Goal: Communication & Community: Share content

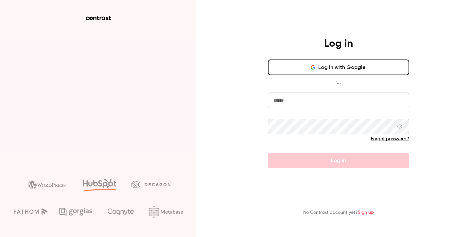
type input "**********"
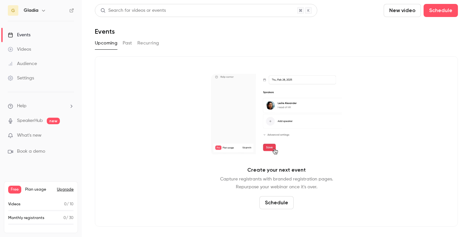
click at [27, 8] on h6 "Gladia" at bounding box center [31, 10] width 15 height 7
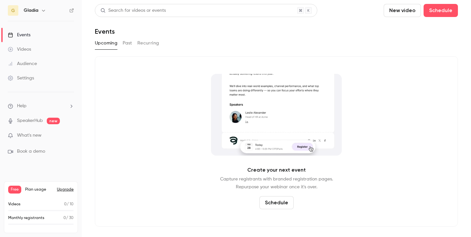
click at [40, 9] on button "button" at bounding box center [44, 11] width 8 height 8
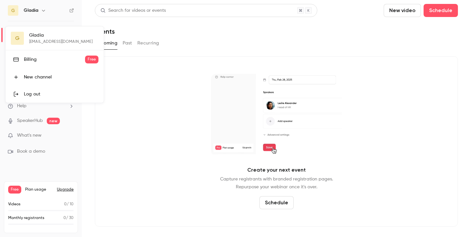
click at [43, 94] on div "Log out" at bounding box center [61, 94] width 75 height 7
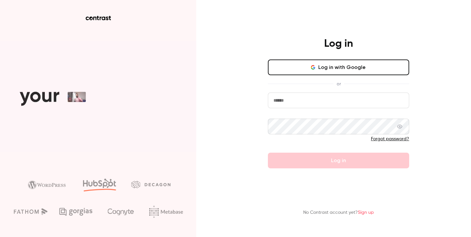
click at [334, 70] on button "Log in with Google" at bounding box center [338, 68] width 141 height 16
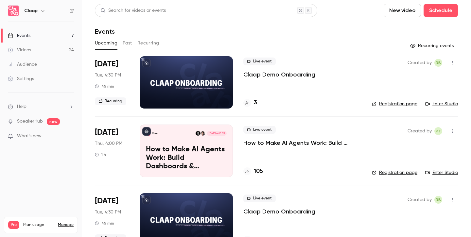
click at [260, 171] on h4 "105" at bounding box center [258, 171] width 9 height 9
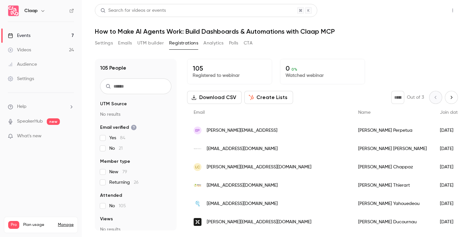
click at [427, 10] on button "Share" at bounding box center [430, 10] width 26 height 13
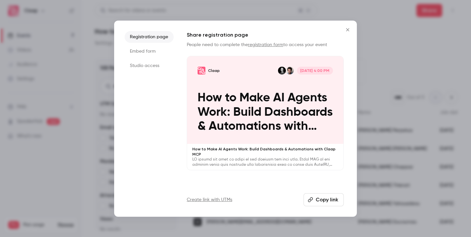
click at [327, 197] on button "Copy link" at bounding box center [324, 199] width 40 height 13
